Goal: Navigation & Orientation: Find specific page/section

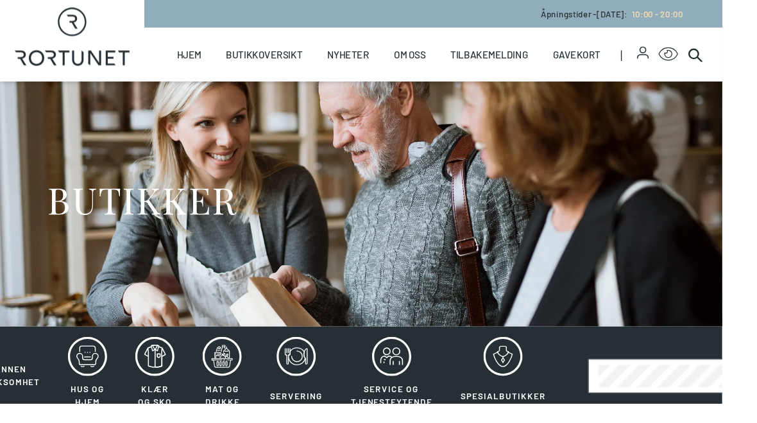
click at [603, 55] on link "Gavekort" at bounding box center [604, 57] width 50 height 56
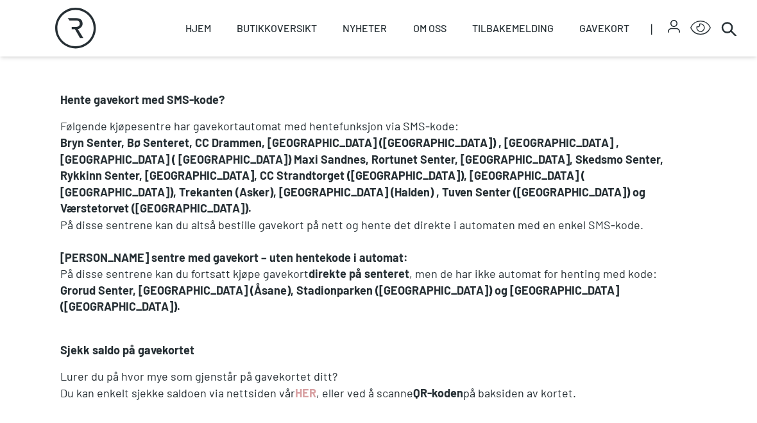
scroll to position [984, 0]
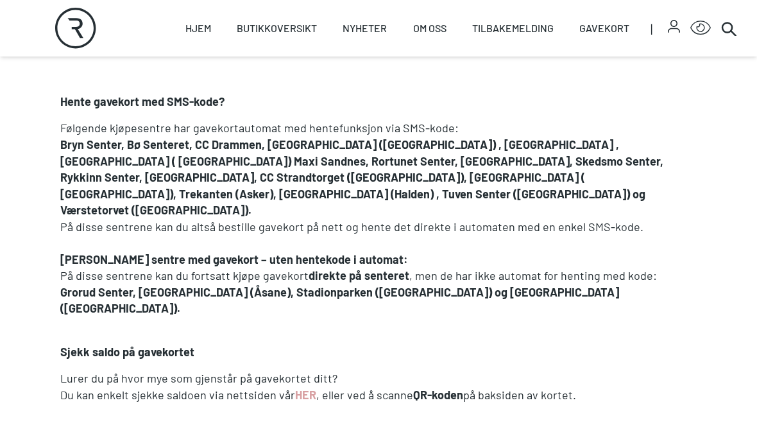
click at [0, 0] on link "Butikker" at bounding box center [0, 0] width 0 height 0
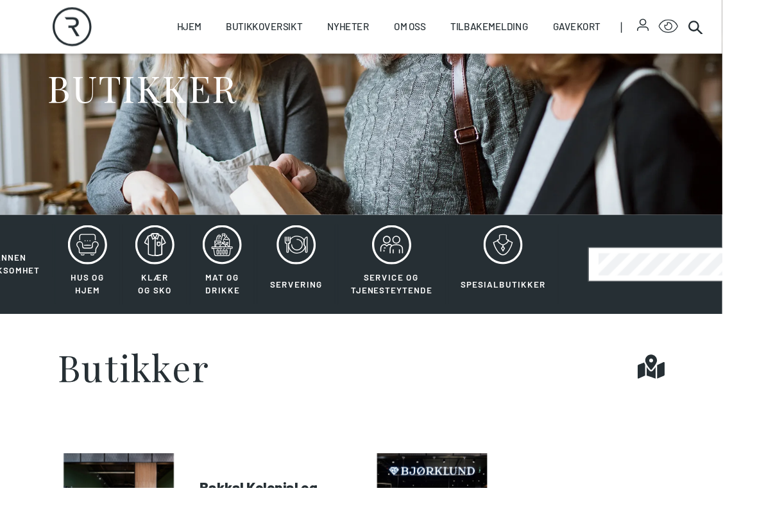
scroll to position [130, 0]
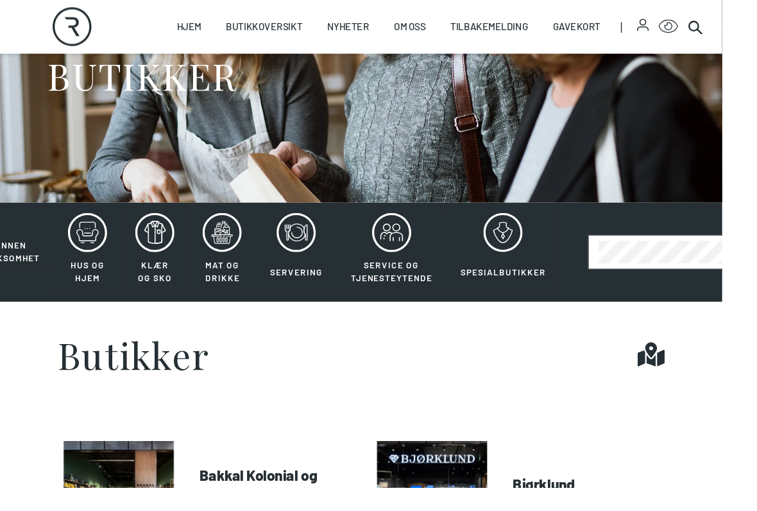
click at [57, 205] on div "BUTIKKER" at bounding box center [378, 84] width 657 height 257
click at [153, 250] on icon at bounding box center [162, 243] width 41 height 41
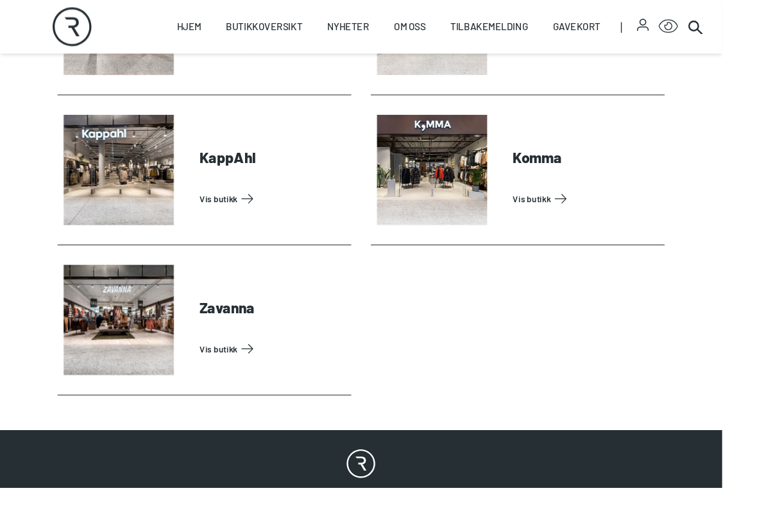
click at [24, 183] on section "Dressmann Vis butikk Eurosko Vis butikk Gant Vis butikk Jørbæk Vis butikk KappA…" at bounding box center [378, 110] width 757 height 680
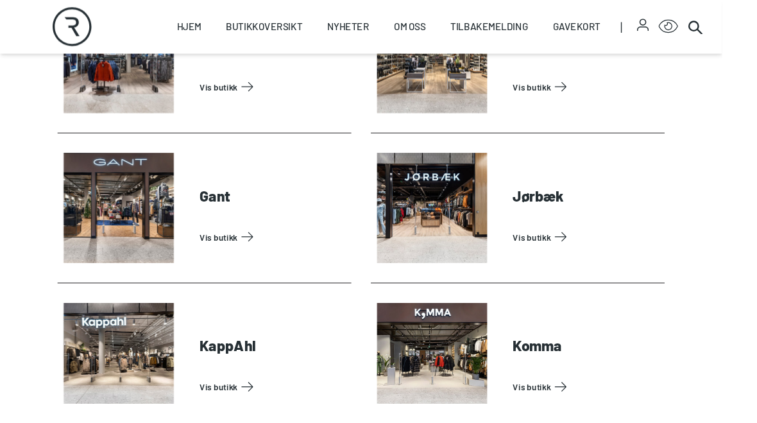
scroll to position [586, 0]
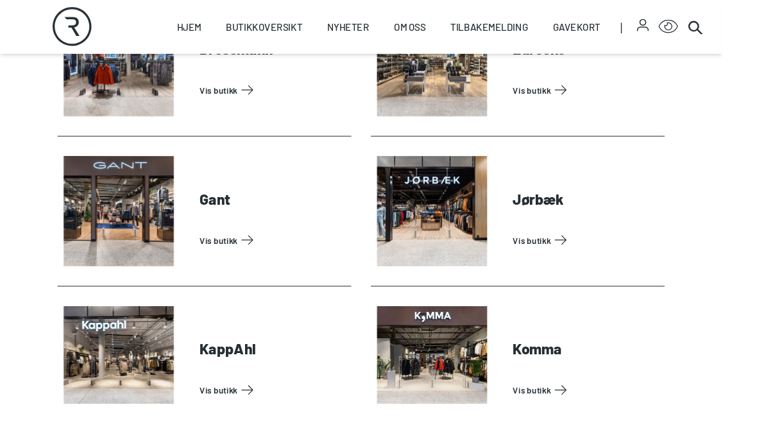
click at [213, 241] on link "Vis butikk" at bounding box center [286, 251] width 154 height 21
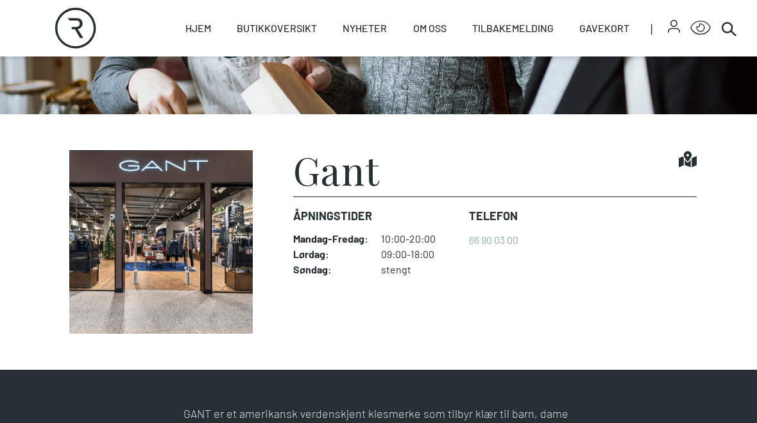
scroll to position [226, 0]
